Goal: Information Seeking & Learning: Compare options

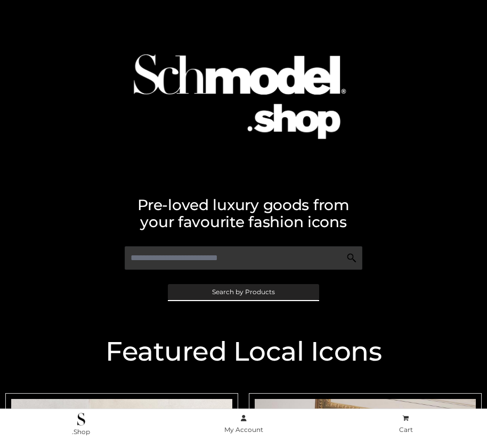
click at [243, 292] on span "Search by Products" at bounding box center [243, 292] width 63 height 6
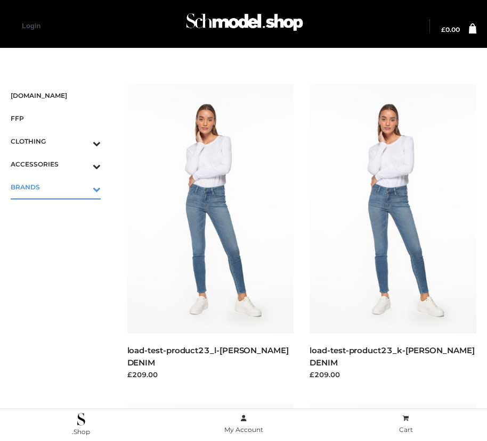
click at [81, 187] on icon "Toggle Submenu" at bounding box center [40, 189] width 119 height 12
click at [61, 210] on span "OPP SWIMWEAR" at bounding box center [60, 210] width 79 height 12
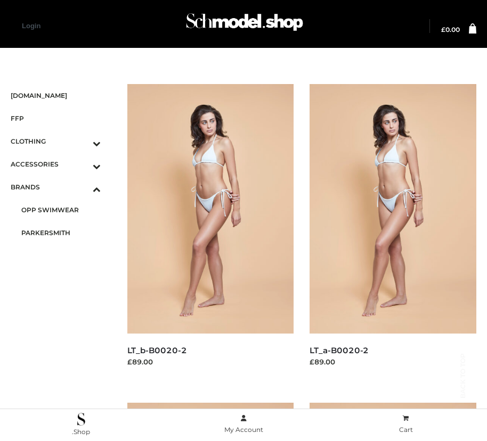
scroll to position [1607, 0]
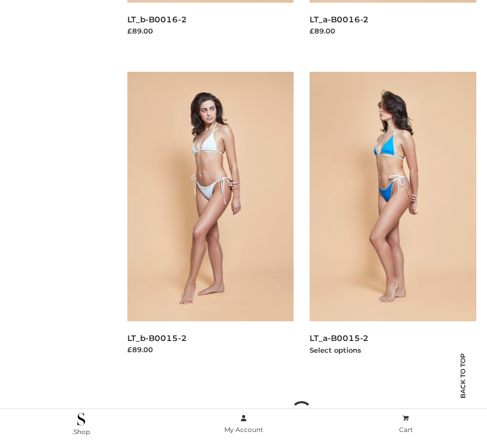
click at [392, 220] on img at bounding box center [392, 197] width 167 height 250
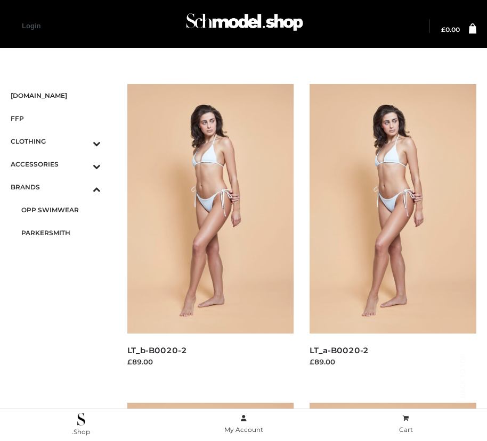
scroll to position [1288, 0]
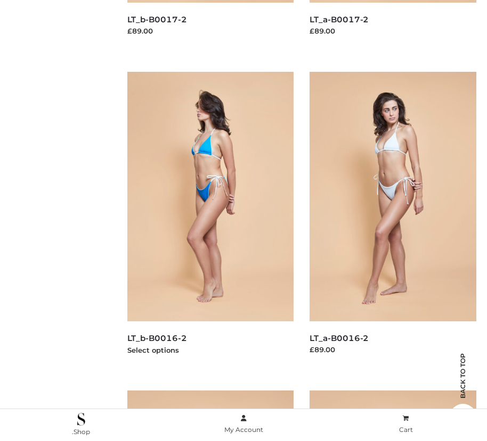
click at [210, 220] on img at bounding box center [210, 197] width 167 height 250
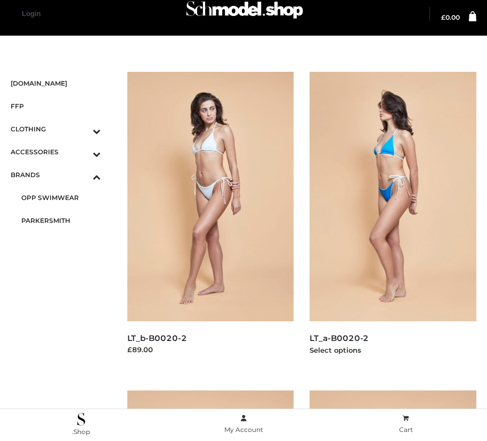
click at [392, 220] on img at bounding box center [392, 197] width 167 height 250
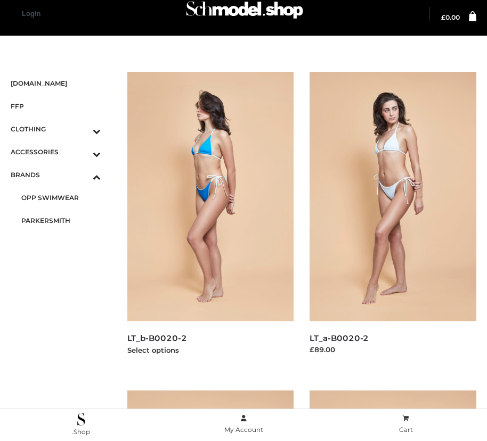
click at [210, 220] on img at bounding box center [210, 197] width 167 height 250
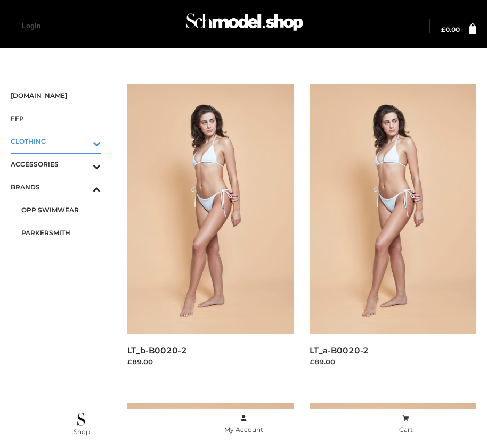
click at [81, 141] on icon "Toggle Submenu" at bounding box center [40, 143] width 119 height 12
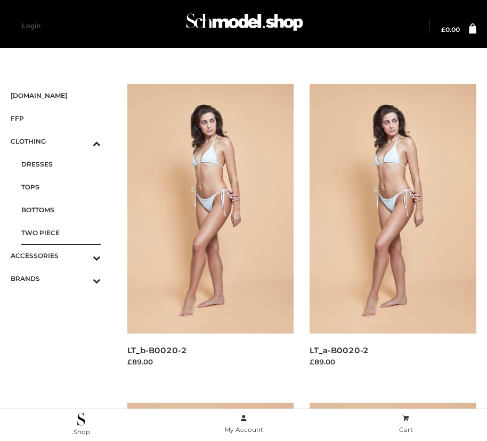
click at [61, 233] on span "TWO PIECE" at bounding box center [60, 233] width 79 height 12
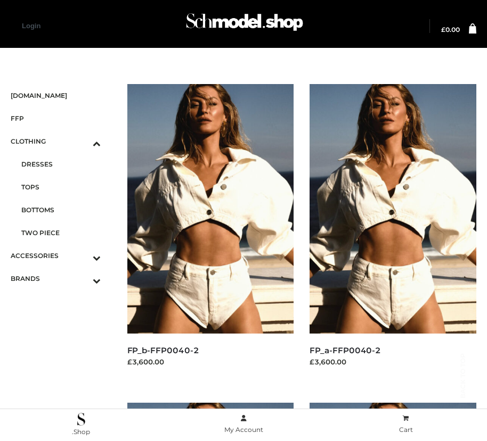
scroll to position [1607, 0]
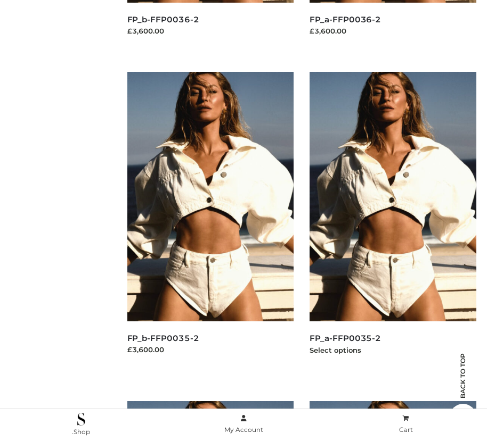
click at [392, 220] on img at bounding box center [392, 197] width 167 height 250
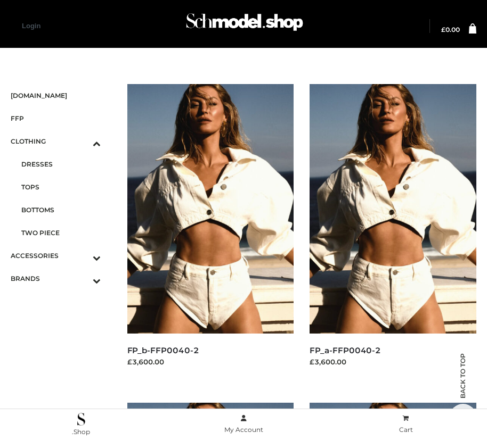
scroll to position [969, 0]
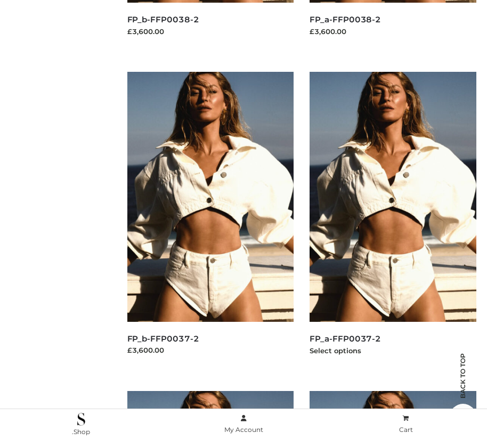
click at [392, 220] on img at bounding box center [392, 197] width 167 height 250
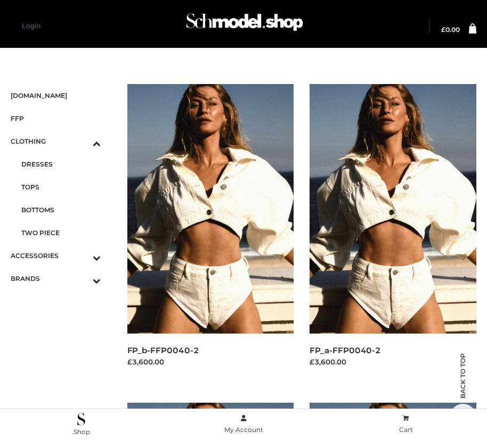
scroll to position [12, 0]
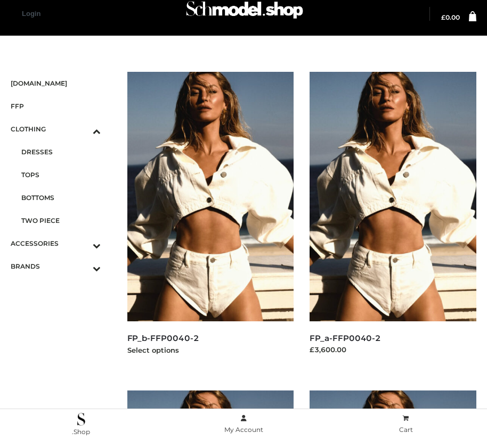
click at [210, 220] on img at bounding box center [210, 197] width 167 height 250
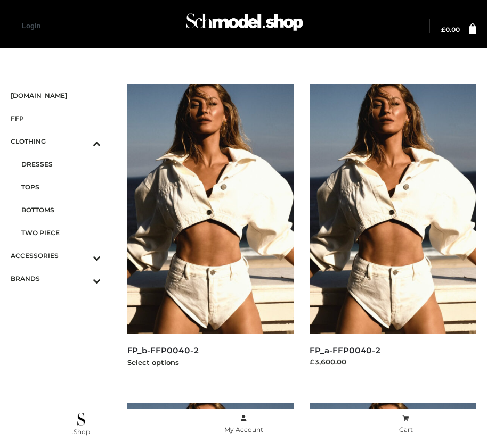
scroll to position [969, 0]
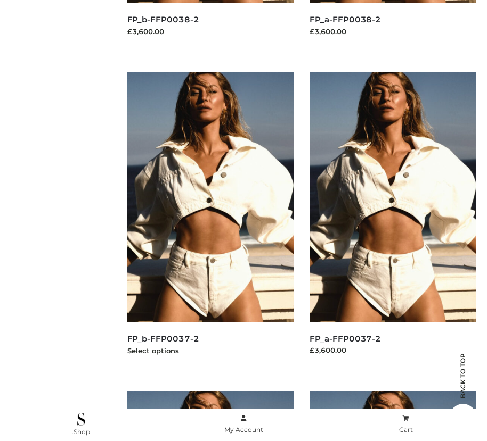
click at [210, 220] on img at bounding box center [210, 197] width 167 height 250
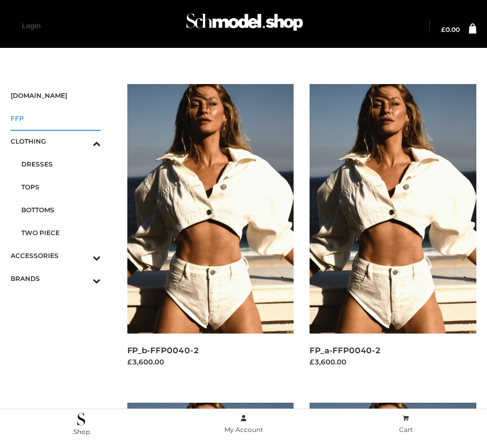
click at [55, 118] on span "FFP" at bounding box center [56, 118] width 90 height 12
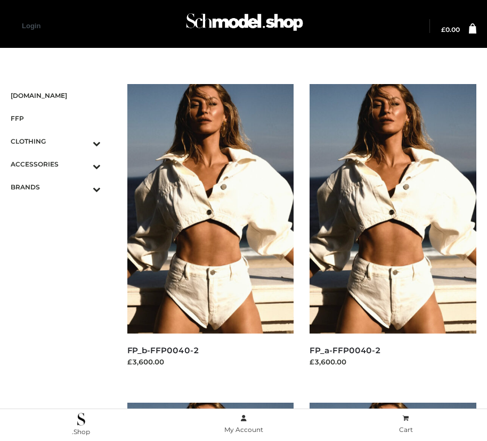
scroll to position [1607, 0]
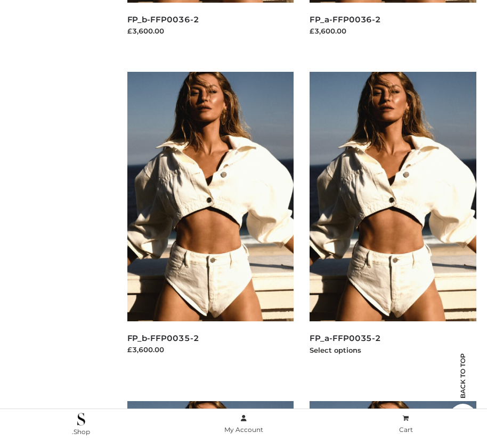
click at [392, 220] on img at bounding box center [392, 197] width 167 height 250
click at [210, 220] on img at bounding box center [210, 197] width 167 height 250
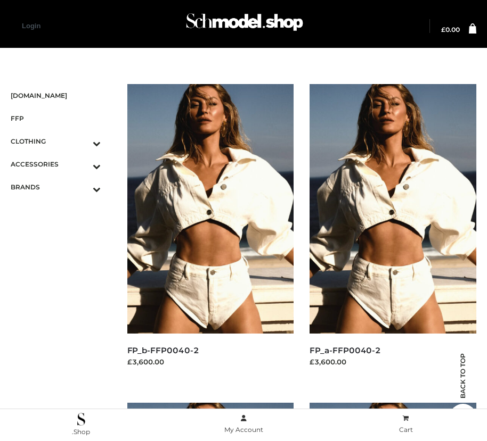
scroll to position [969, 0]
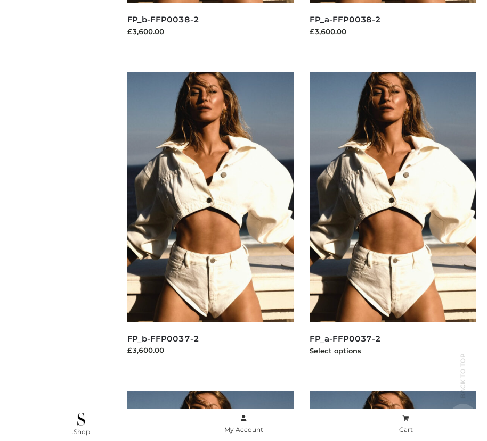
click at [392, 220] on img at bounding box center [392, 197] width 167 height 250
click at [210, 220] on img at bounding box center [210, 197] width 167 height 250
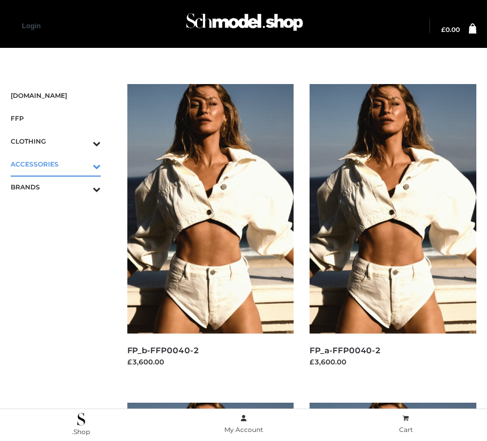
click at [81, 164] on icon "Toggle Submenu" at bounding box center [40, 166] width 119 height 12
click at [61, 210] on span "JEWELRY" at bounding box center [60, 210] width 79 height 12
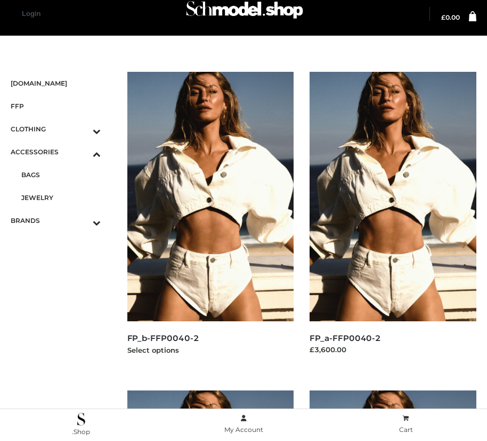
click at [210, 220] on img at bounding box center [210, 197] width 167 height 250
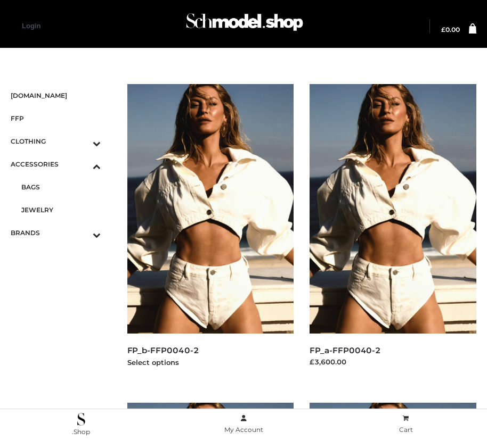
scroll to position [1936, 0]
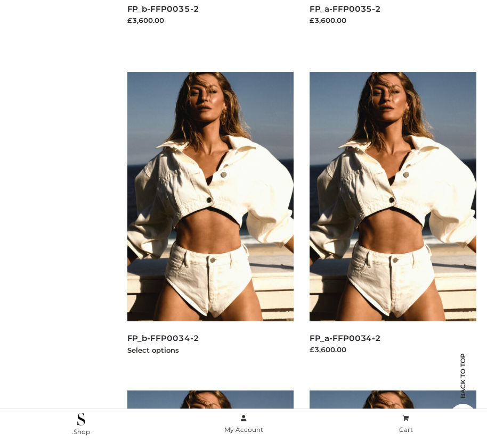
click at [210, 220] on img at bounding box center [210, 197] width 167 height 250
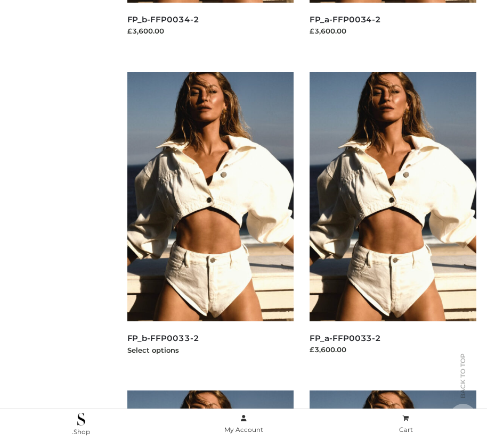
click at [210, 220] on img at bounding box center [210, 197] width 167 height 250
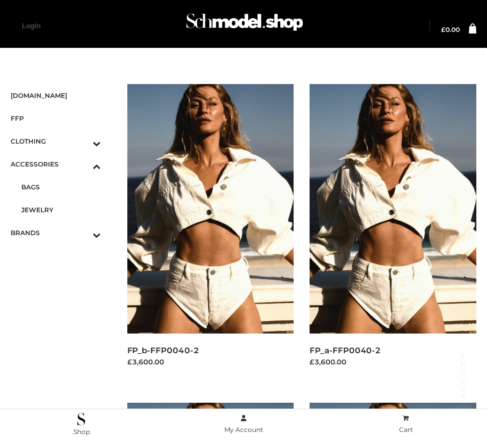
scroll to position [2574, 0]
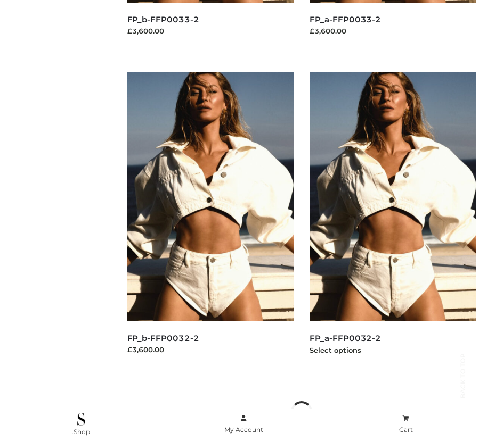
click at [392, 220] on img at bounding box center [392, 197] width 167 height 250
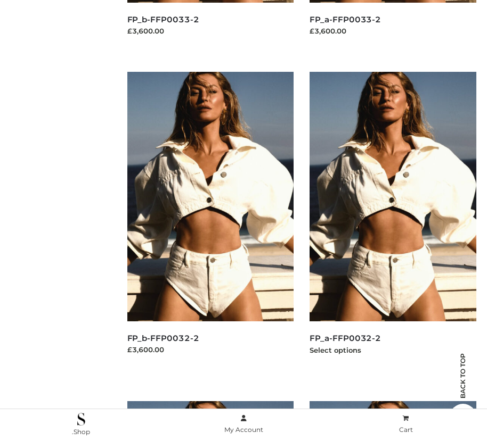
scroll to position [0, 0]
